Goal: Transaction & Acquisition: Book appointment/travel/reservation

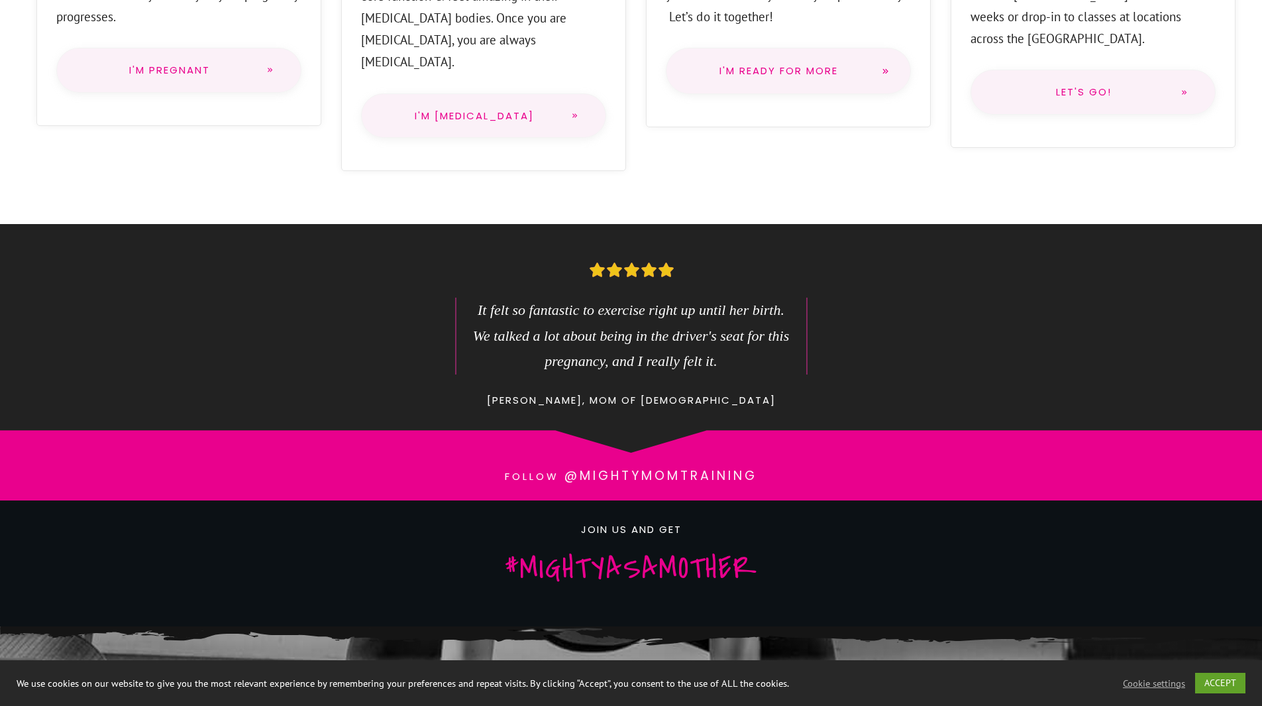
scroll to position [1060, 0]
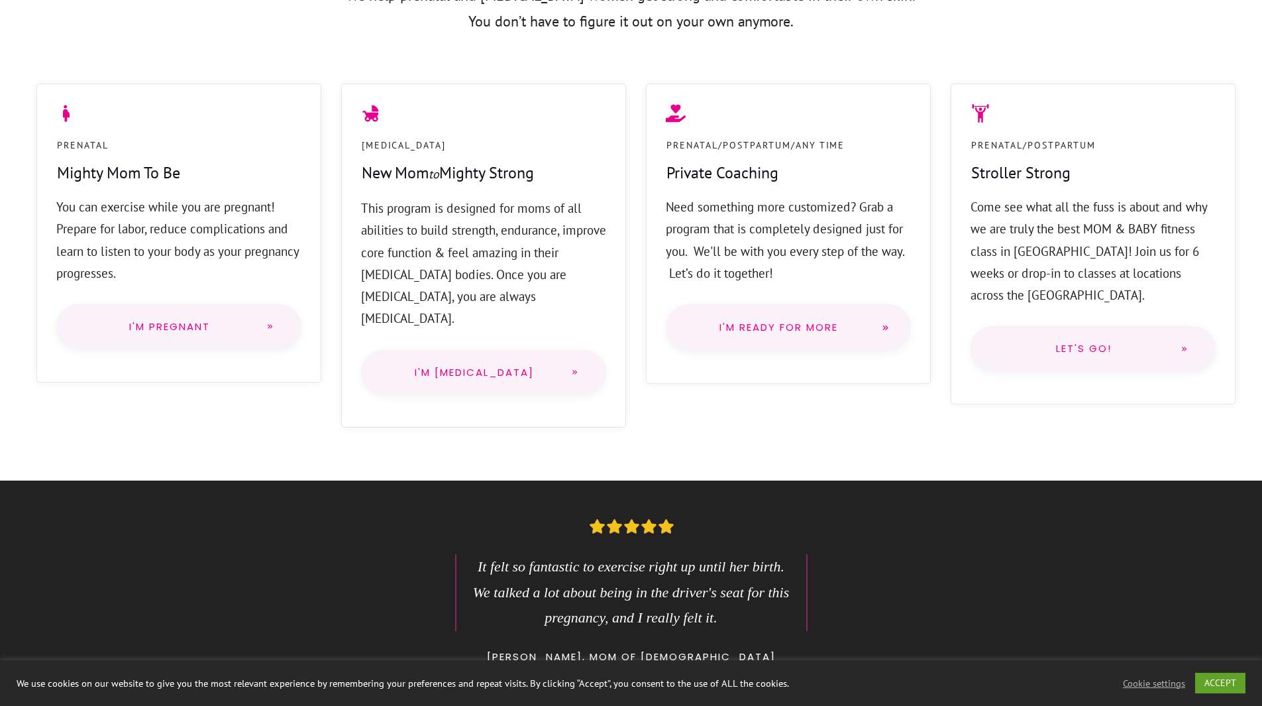
click at [1076, 337] on link "Let's go!" at bounding box center [1093, 348] width 245 height 45
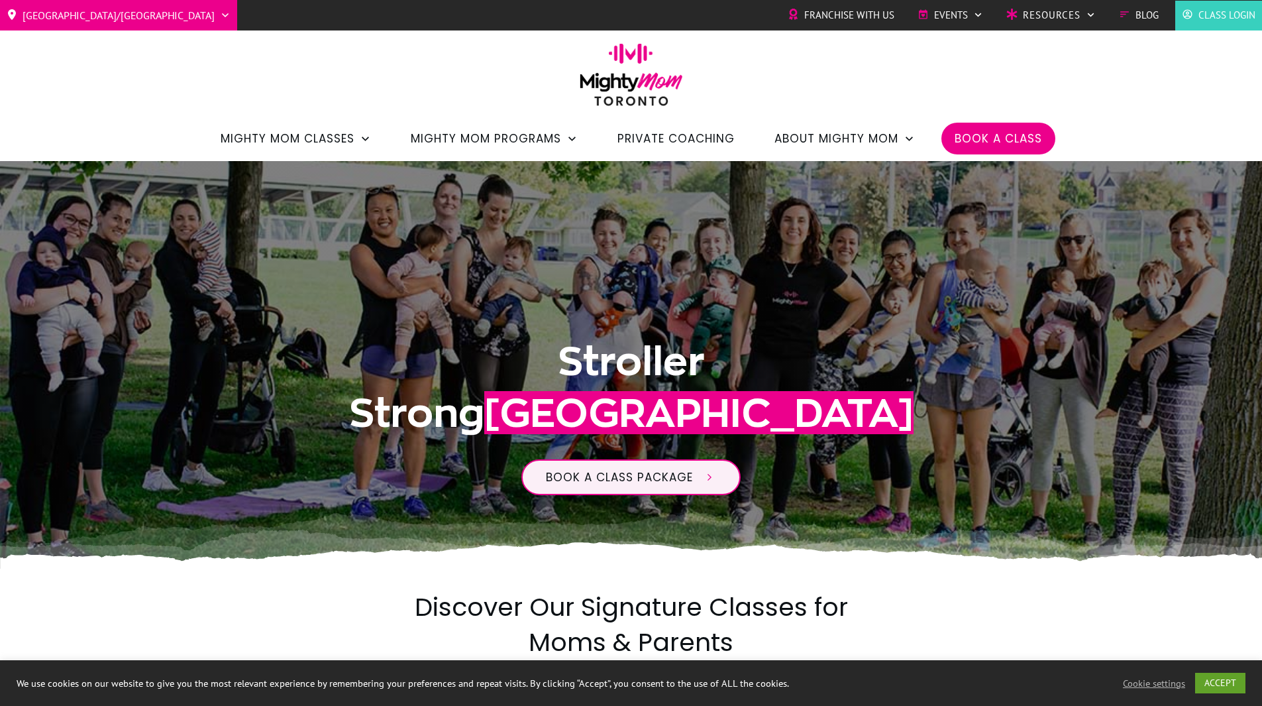
click at [982, 142] on span "Book a Class" at bounding box center [998, 138] width 87 height 23
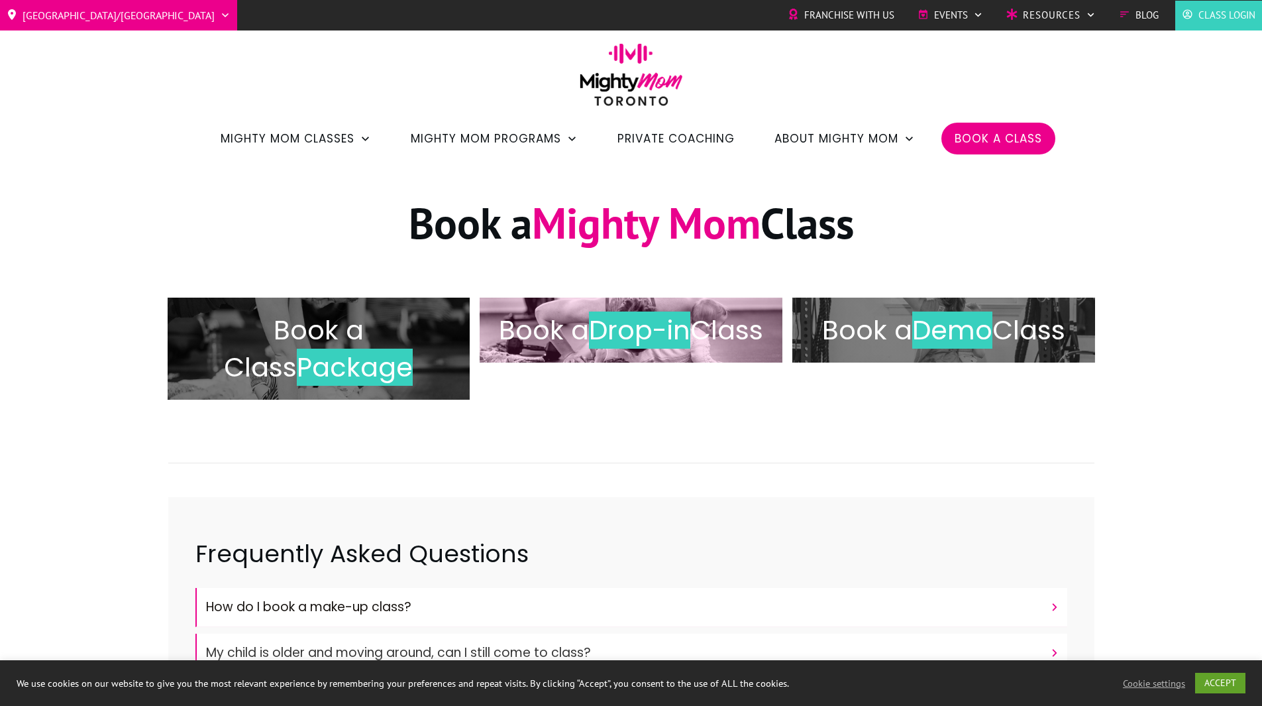
click at [690, 348] on h2 "Book a Drop-in Class" at bounding box center [631, 329] width 275 height 37
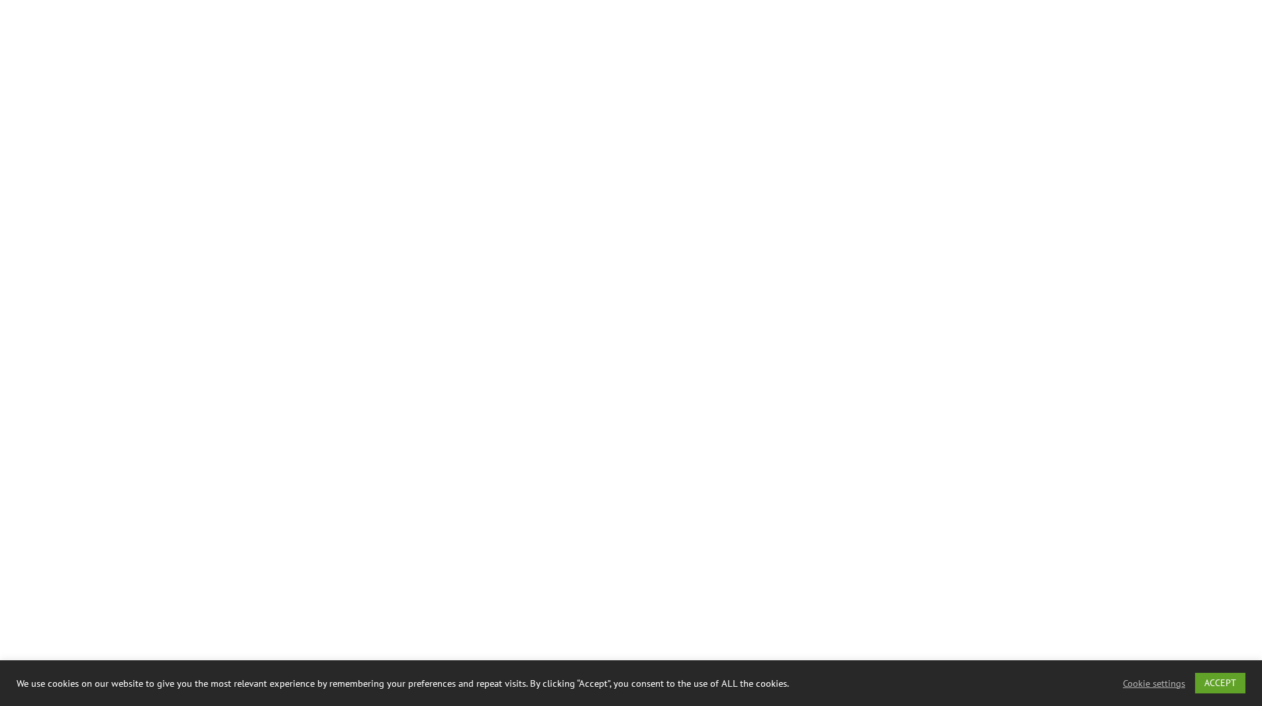
scroll to position [1060, 0]
